Goal: Information Seeking & Learning: Learn about a topic

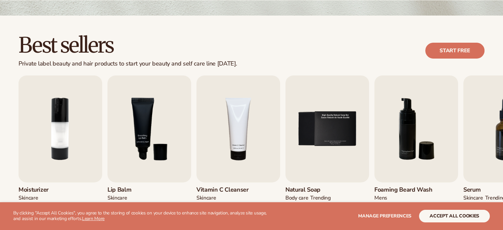
scroll to position [162, 0]
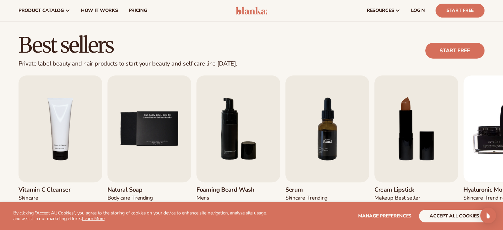
click at [302, 107] on img "7 / 9" at bounding box center [328, 128] width 84 height 107
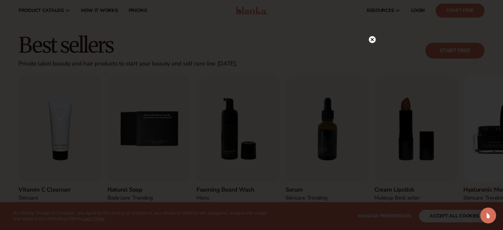
click at [370, 41] on circle at bounding box center [372, 39] width 7 height 7
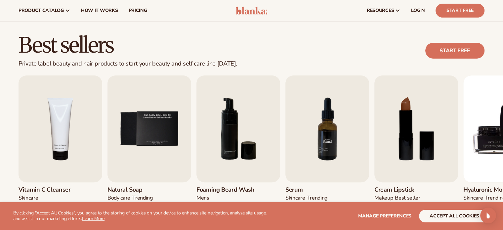
click at [336, 130] on img "7 / 9" at bounding box center [328, 128] width 84 height 107
click at [334, 130] on img "7 / 9" at bounding box center [328, 128] width 84 height 107
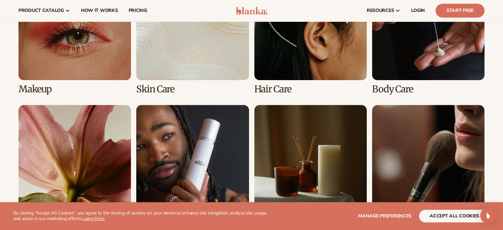
scroll to position [540, 0]
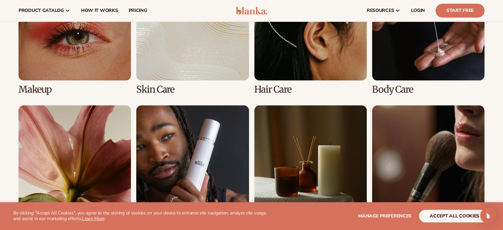
click at [292, 55] on link "3 / 8" at bounding box center [310, 31] width 113 height 127
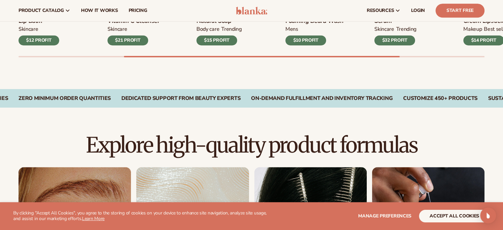
scroll to position [205, 0]
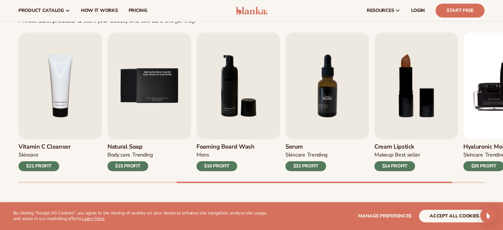
click at [317, 105] on img "7 / 9" at bounding box center [328, 85] width 84 height 107
click at [304, 166] on div "$32 PROFIT" at bounding box center [306, 166] width 41 height 10
click at [324, 98] on img "7 / 9" at bounding box center [328, 85] width 84 height 107
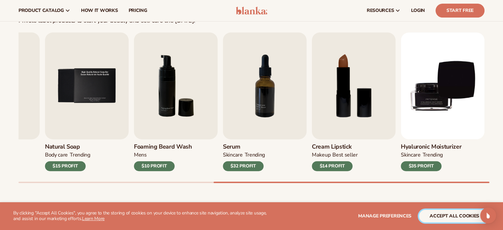
click at [457, 219] on button "accept all cookies" at bounding box center [454, 216] width 71 height 13
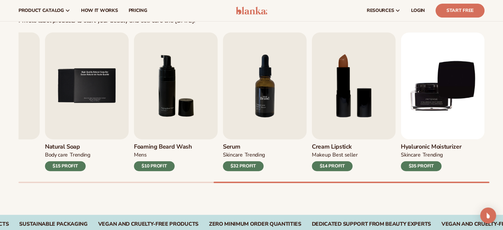
click at [269, 78] on img "7 / 9" at bounding box center [265, 85] width 84 height 107
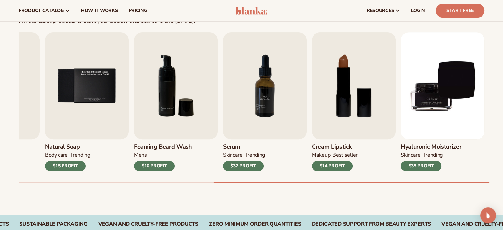
click at [269, 78] on img "7 / 9" at bounding box center [265, 85] width 84 height 107
click at [270, 111] on img "7 / 9" at bounding box center [265, 85] width 84 height 107
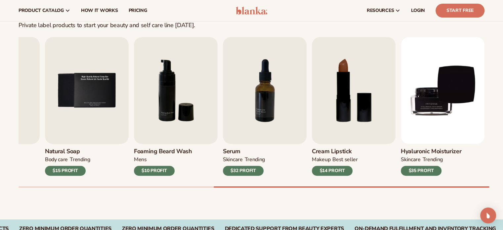
scroll to position [200, 0]
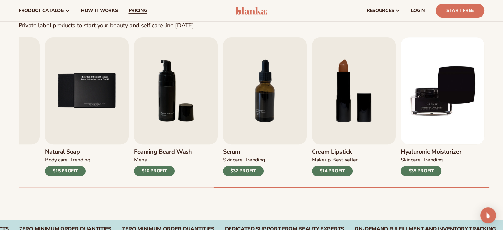
click at [136, 16] on link "pricing" at bounding box center [137, 10] width 29 height 21
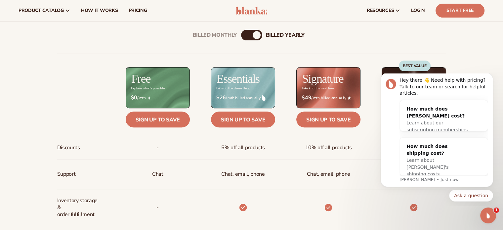
scroll to position [228, 0]
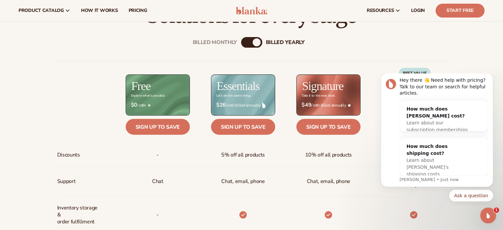
click at [248, 41] on div "Billed Monthly" at bounding box center [245, 42] width 8 height 8
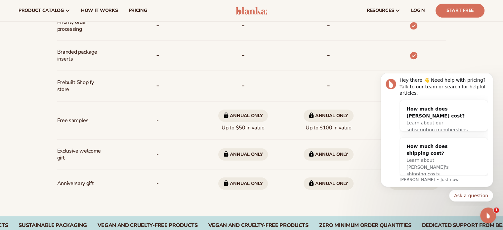
scroll to position [491, 0]
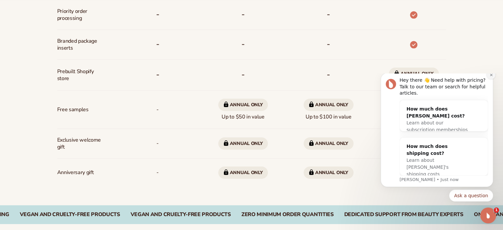
click at [490, 77] on icon "Dismiss notification" at bounding box center [492, 75] width 4 height 4
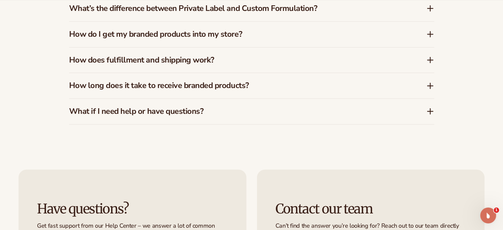
scroll to position [1093, 0]
